Goal: Transaction & Acquisition: Download file/media

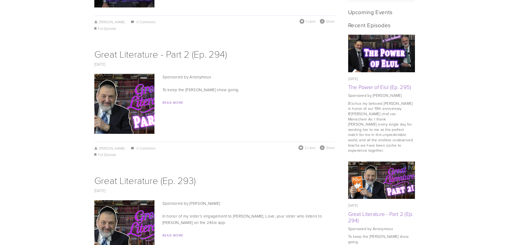
scroll to position [214, 0]
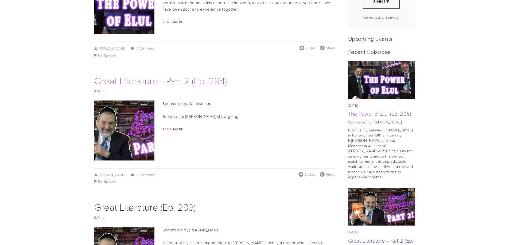
click at [189, 75] on link "Great Literature - Part 2 (Ep. 294)" at bounding box center [160, 80] width 132 height 13
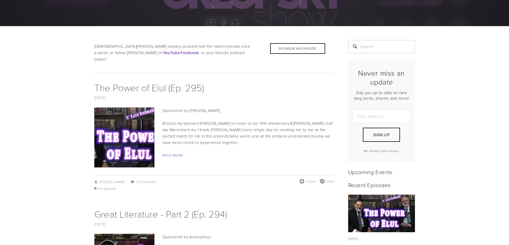
scroll to position [53, 0]
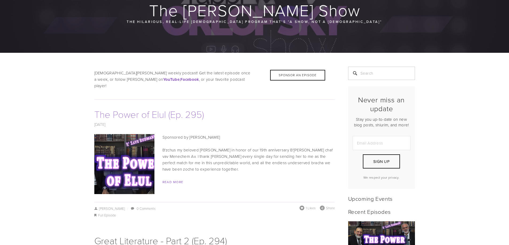
click at [156, 112] on link "The Power of Elul (Ep. 295)" at bounding box center [149, 114] width 110 height 13
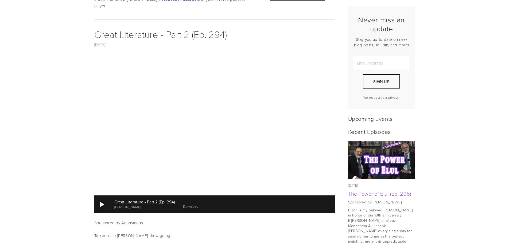
scroll to position [160, 0]
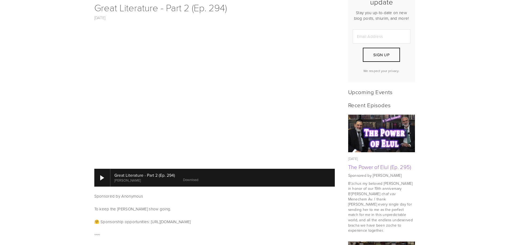
click at [192, 178] on link "Download" at bounding box center [190, 180] width 15 height 5
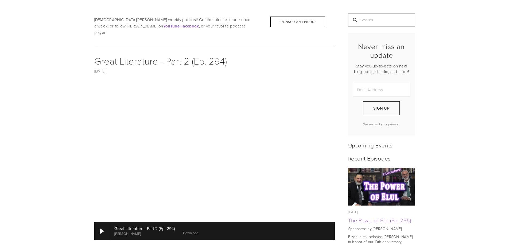
scroll to position [0, 0]
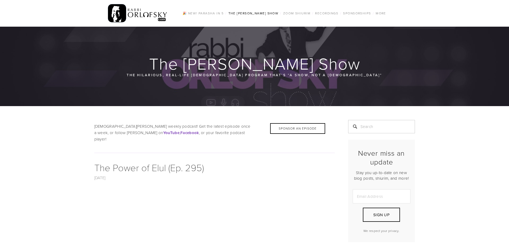
click at [48, 13] on div "🎉 NEW! Parasha in 5 / The Rabbi Orlofsky Show / All Episodes Tefila series Shid…" at bounding box center [254, 13] width 509 height 27
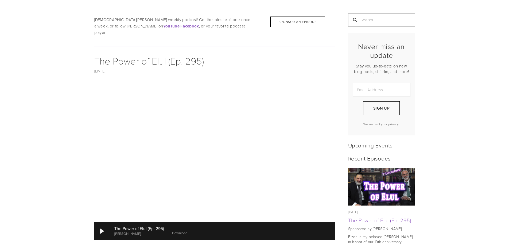
scroll to position [160, 0]
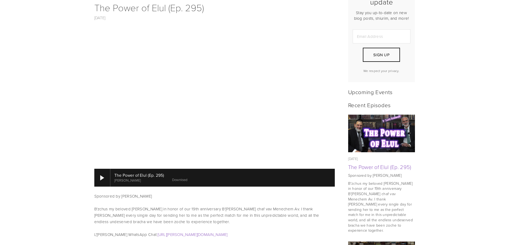
click at [173, 178] on link "Download" at bounding box center [179, 180] width 15 height 5
